Goal: Task Accomplishment & Management: Manage account settings

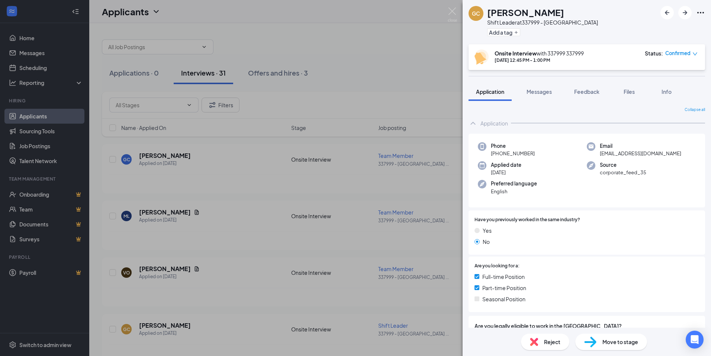
click at [356, 100] on div "[PERSON_NAME] Shift Leader at 337999 - Hillsborough Add a tag Onsite Interview …" at bounding box center [355, 178] width 711 height 356
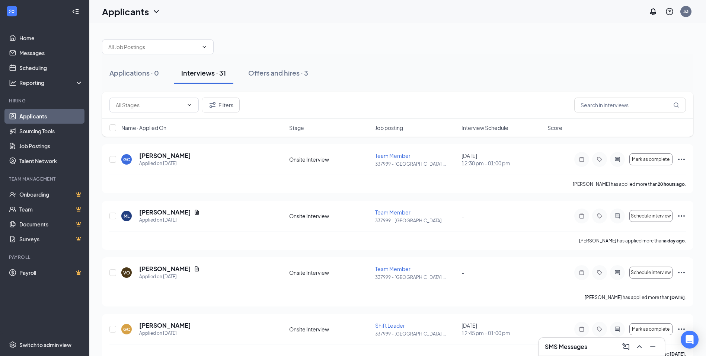
click at [353, 87] on div "Applications · 0 Interviews · 31 Offers and hires · 3" at bounding box center [397, 72] width 591 height 37
click at [62, 71] on link "Scheduling" at bounding box center [51, 67] width 64 height 15
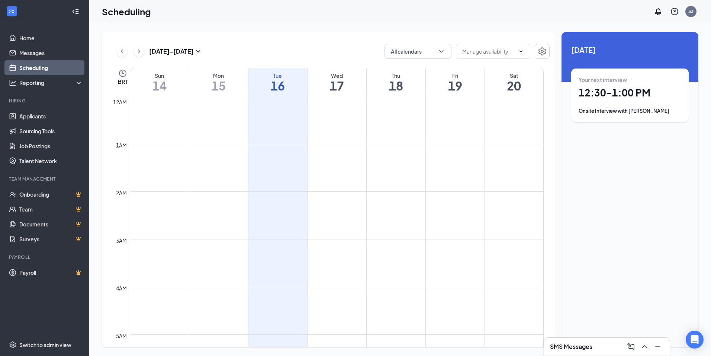
scroll to position [366, 0]
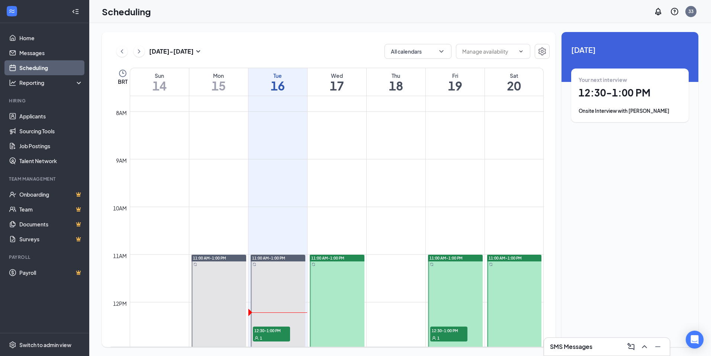
click at [638, 112] on div "Onsite Interview with [PERSON_NAME]" at bounding box center [630, 110] width 103 height 7
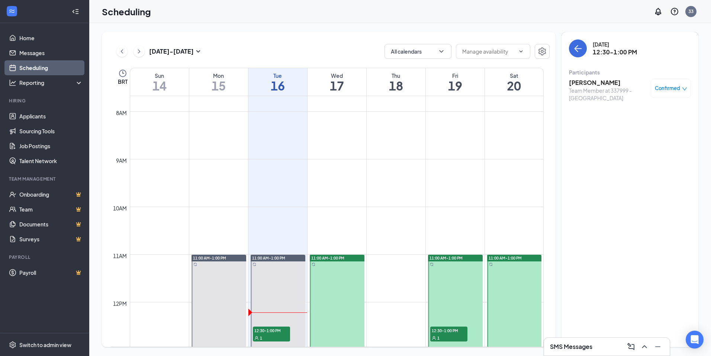
drag, startPoint x: 602, startPoint y: 72, endPoint x: 599, endPoint y: 74, distance: 4.0
click at [602, 72] on div "Participants" at bounding box center [630, 71] width 122 height 7
click at [595, 78] on div "[PERSON_NAME] Team Member at 337999 - Hillsborough Confirmed" at bounding box center [630, 90] width 122 height 28
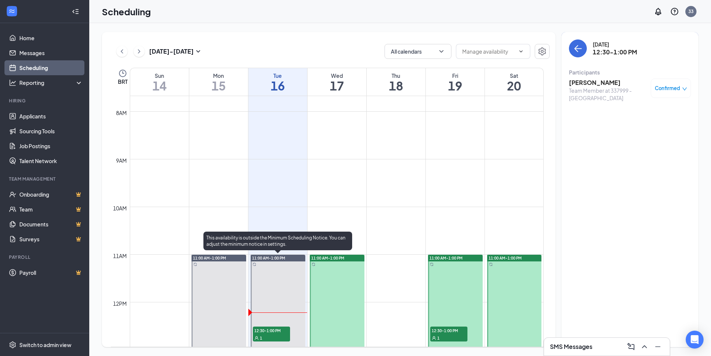
click at [268, 335] on div "1" at bounding box center [271, 337] width 37 height 7
click at [267, 335] on div "1" at bounding box center [271, 337] width 37 height 7
click at [273, 326] on span "12:30-1:00 PM" at bounding box center [271, 329] width 37 height 7
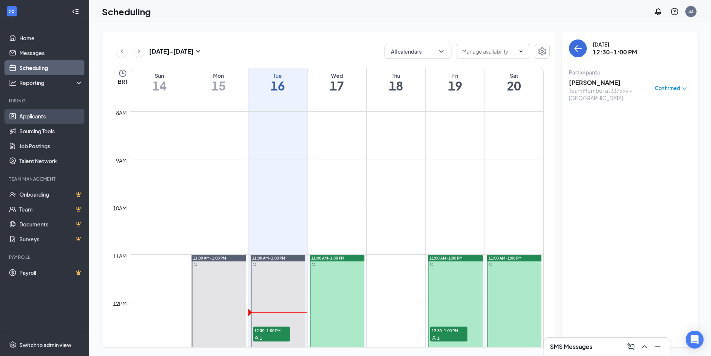
click at [53, 113] on link "Applicants" at bounding box center [51, 116] width 64 height 15
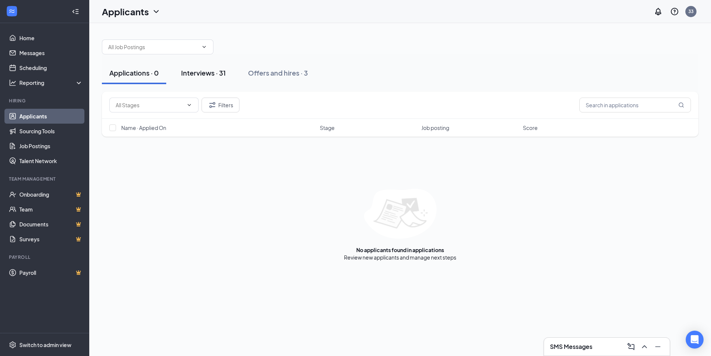
click at [221, 73] on div "Interviews · 31" at bounding box center [203, 72] width 45 height 9
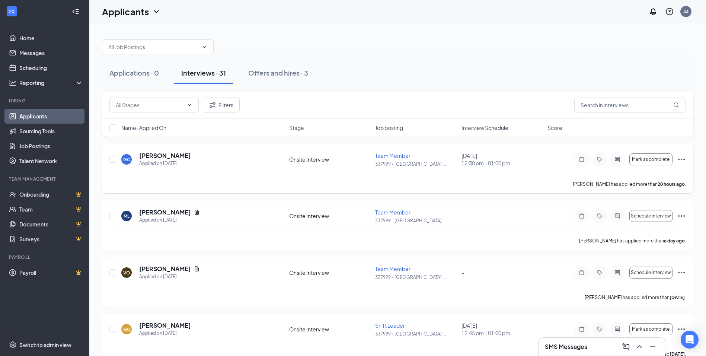
click at [213, 165] on div "[PERSON_NAME] Applied on [DATE]" at bounding box center [202, 159] width 163 height 16
click at [146, 162] on div "Applied on [DATE]" at bounding box center [165, 163] width 52 height 7
click at [147, 158] on h5 "[PERSON_NAME]" at bounding box center [165, 155] width 52 height 8
click at [150, 157] on h5 "[PERSON_NAME]" at bounding box center [165, 155] width 52 height 8
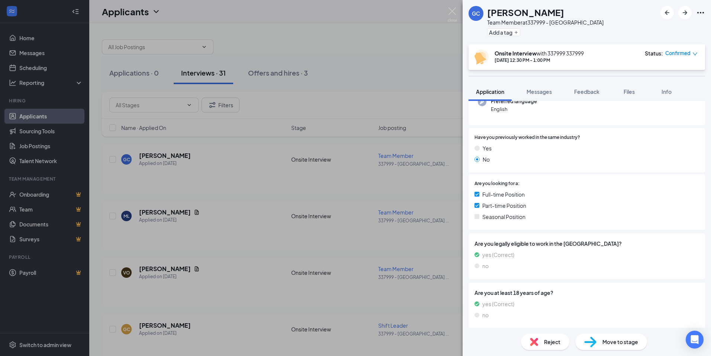
scroll to position [84, 0]
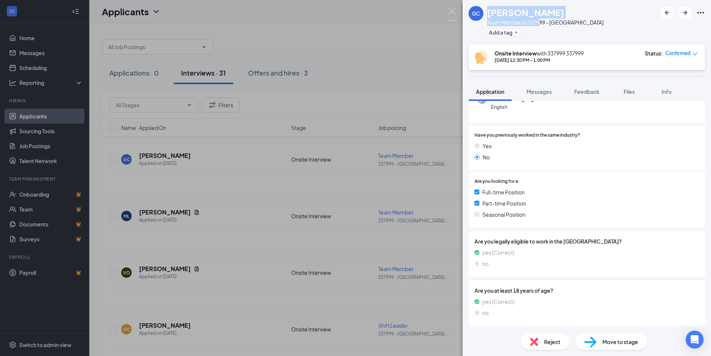
drag, startPoint x: 488, startPoint y: 12, endPoint x: 540, endPoint y: 19, distance: 52.5
click at [540, 19] on div "[PERSON_NAME] Team Member at 337999 - [GEOGRAPHIC_DATA] Add a tag" at bounding box center [545, 22] width 116 height 32
drag, startPoint x: 540, startPoint y: 19, endPoint x: 592, endPoint y: 17, distance: 51.7
click at [592, 17] on div "[PERSON_NAME] Team Member at 337999 - [GEOGRAPHIC_DATA] Add a tag" at bounding box center [587, 22] width 248 height 44
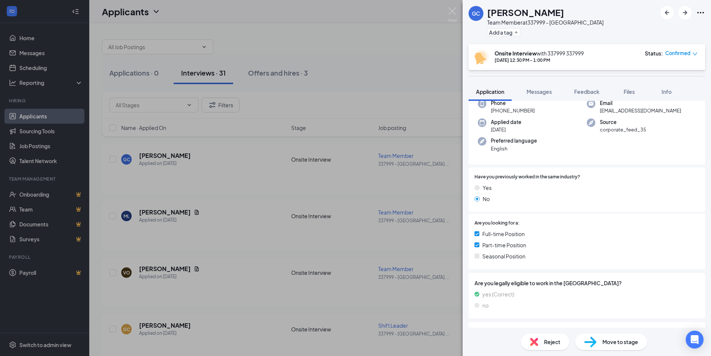
scroll to position [0, 0]
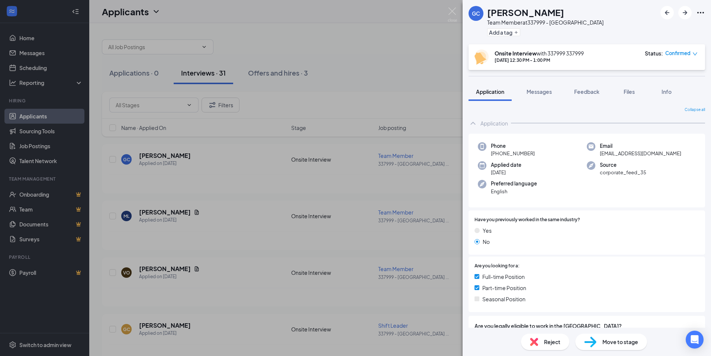
click at [628, 347] on div "Move to stage" at bounding box center [611, 341] width 72 height 16
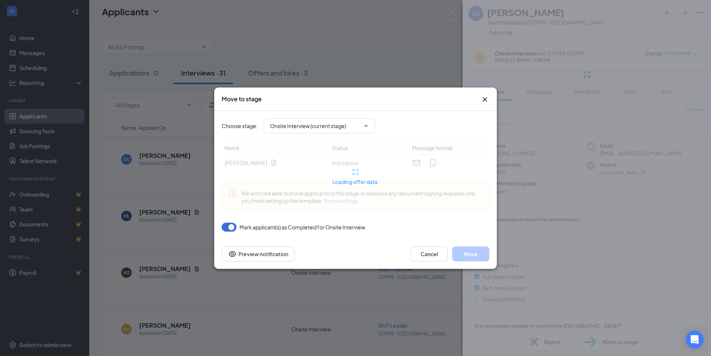
type input "Offer Letter (next stage)"
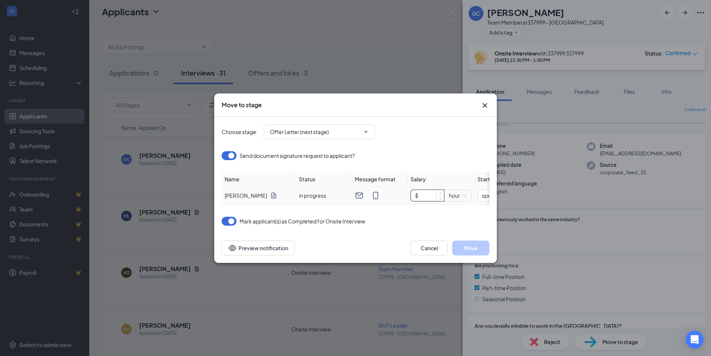
click at [428, 190] on input "$" at bounding box center [427, 195] width 33 height 11
type input "$ 13"
click at [426, 194] on span "specific_date" at bounding box center [405, 195] width 41 height 11
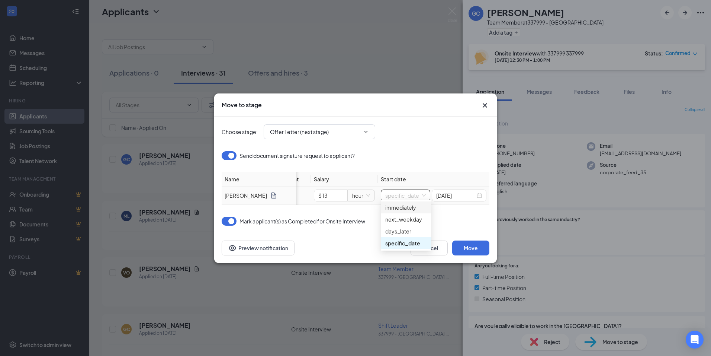
click at [413, 208] on div "immediately" at bounding box center [406, 207] width 42 height 8
click at [425, 193] on span "immediately" at bounding box center [406, 195] width 43 height 11
click at [415, 242] on div "specific_date" at bounding box center [406, 243] width 43 height 8
click at [476, 192] on div "[DATE]" at bounding box center [459, 195] width 46 height 8
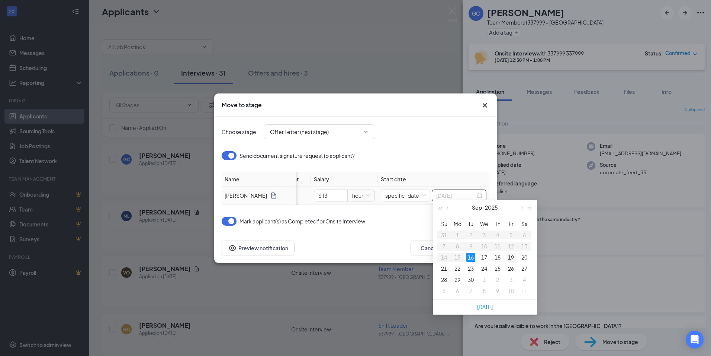
type input "[DATE]"
click at [507, 254] on div "19" at bounding box center [511, 257] width 9 height 9
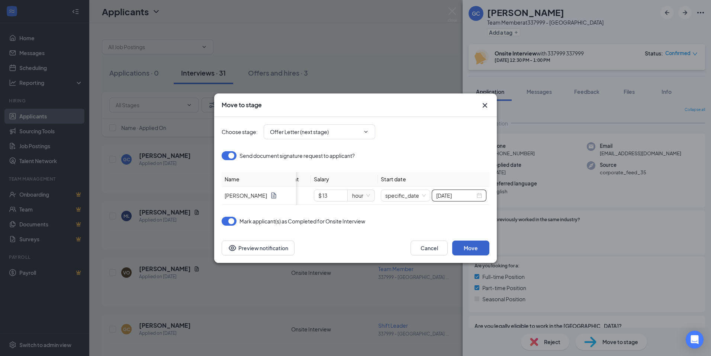
click at [485, 251] on button "Move" at bounding box center [470, 247] width 37 height 15
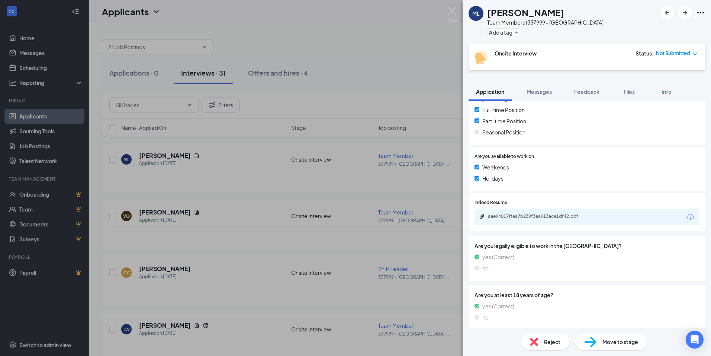
scroll to position [171, 0]
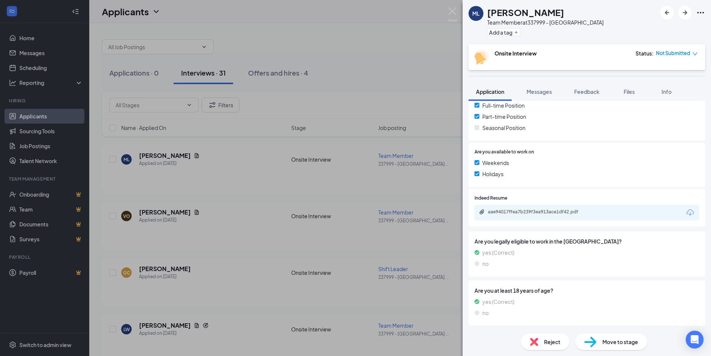
click at [620, 221] on div "Indeed Resume aae94017ffea7b239f3ea913ace1df42.pdf" at bounding box center [587, 208] width 237 height 38
click at [629, 216] on div "aae94017ffea7b239f3ea913ace1df42.pdf" at bounding box center [587, 213] width 225 height 16
drag, startPoint x: 640, startPoint y: 206, endPoint x: 654, endPoint y: 203, distance: 13.9
click at [643, 206] on div "aae94017ffea7b239f3ea913ace1df42.pdf" at bounding box center [587, 213] width 225 height 16
drag, startPoint x: 704, startPoint y: 207, endPoint x: 694, endPoint y: 211, distance: 10.6
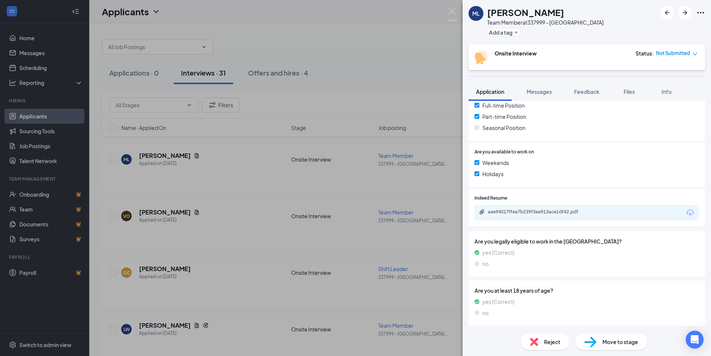
click at [703, 208] on div "Collapse all Application Phone [PHONE_NUMBER] Email [EMAIL_ADDRESS][DOMAIN_NAME…" at bounding box center [587, 214] width 248 height 227
click at [484, 212] on icon "Paperclip" at bounding box center [482, 212] width 6 height 6
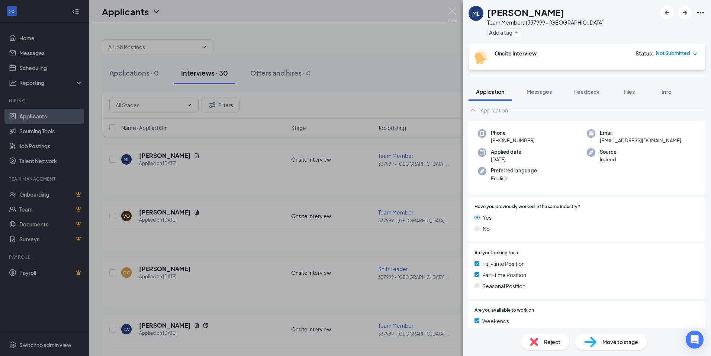
scroll to position [0, 0]
